Goal: Transaction & Acquisition: Purchase product/service

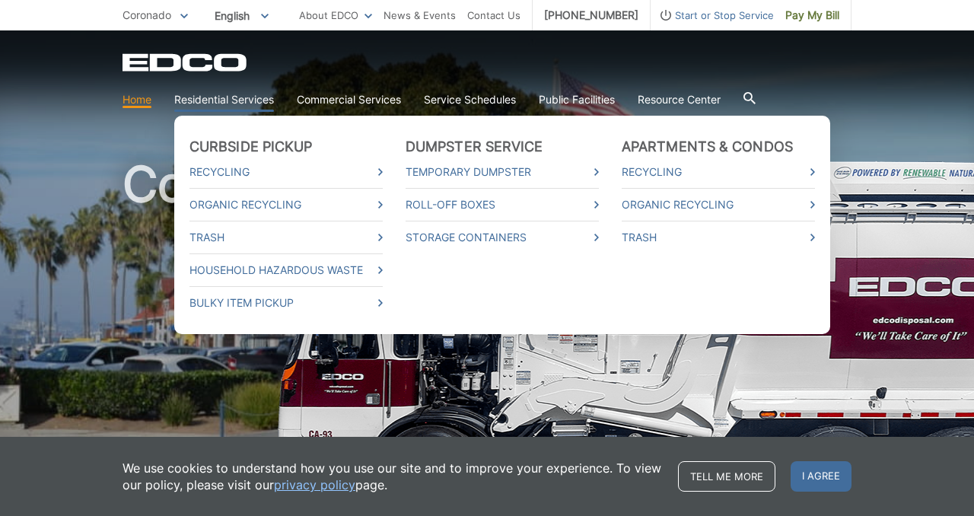
click at [220, 95] on link "Residential Services" at bounding box center [224, 99] width 100 height 17
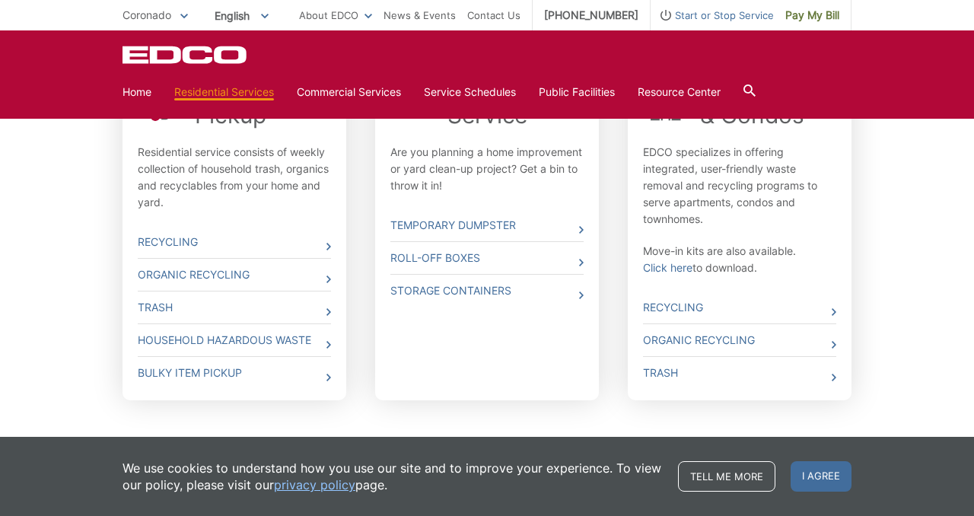
scroll to position [586, 0]
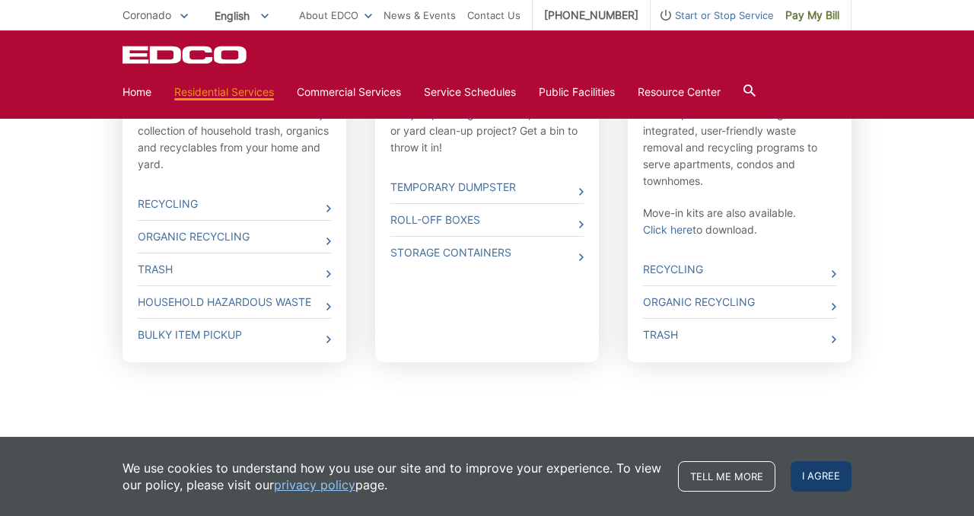
click at [833, 474] on span "I agree" at bounding box center [821, 476] width 61 height 30
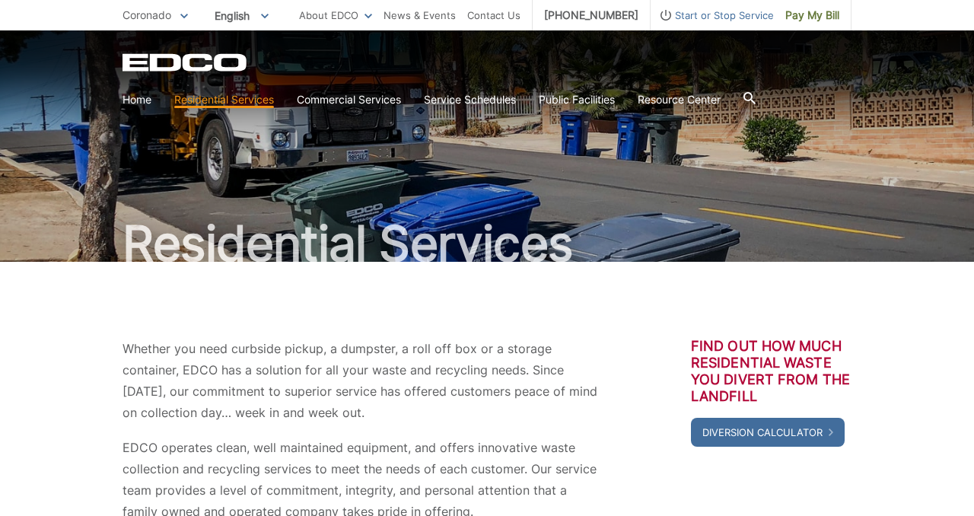
scroll to position [0, 0]
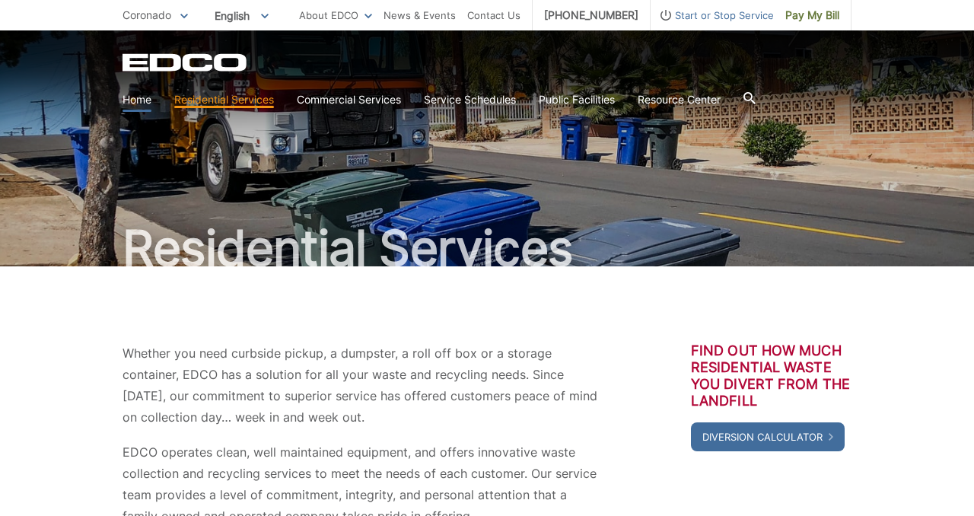
click at [135, 103] on link "Home" at bounding box center [137, 99] width 29 height 17
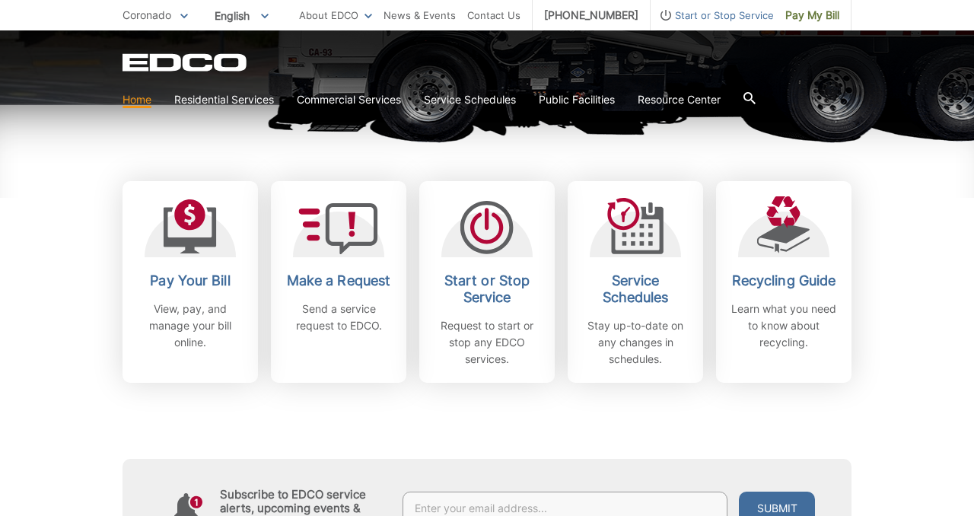
scroll to position [387, 0]
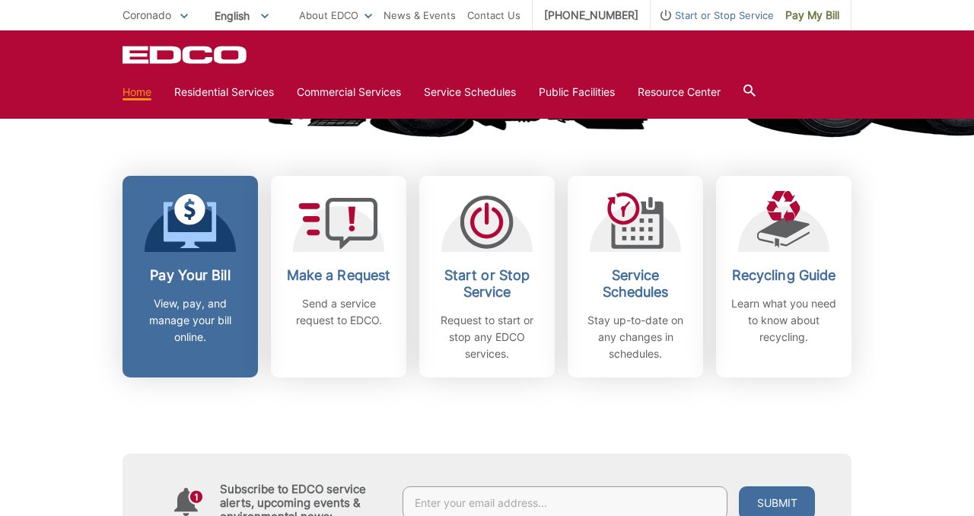
click at [198, 278] on h2 "Pay Your Bill" at bounding box center [190, 275] width 113 height 17
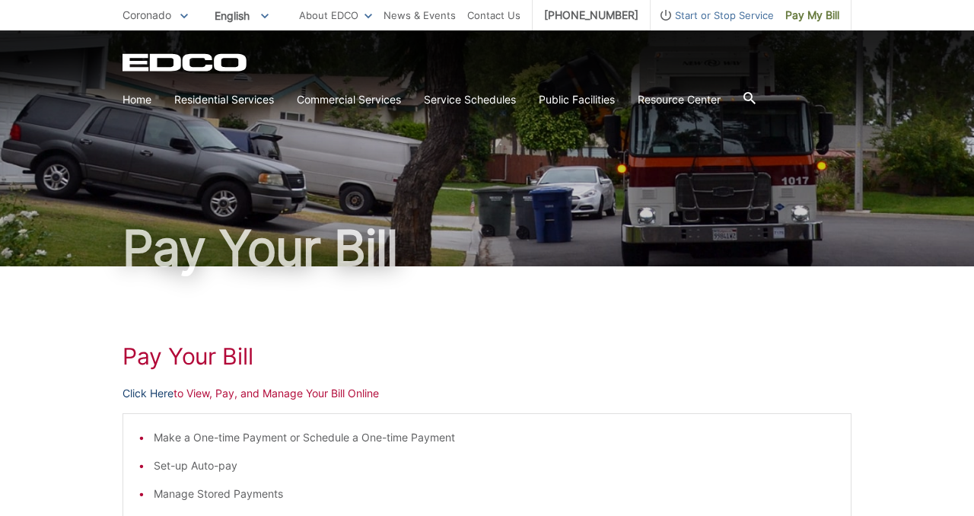
click at [161, 390] on link "Click Here" at bounding box center [148, 393] width 51 height 17
